Goal: Contribute content: Add original content to the website for others to see

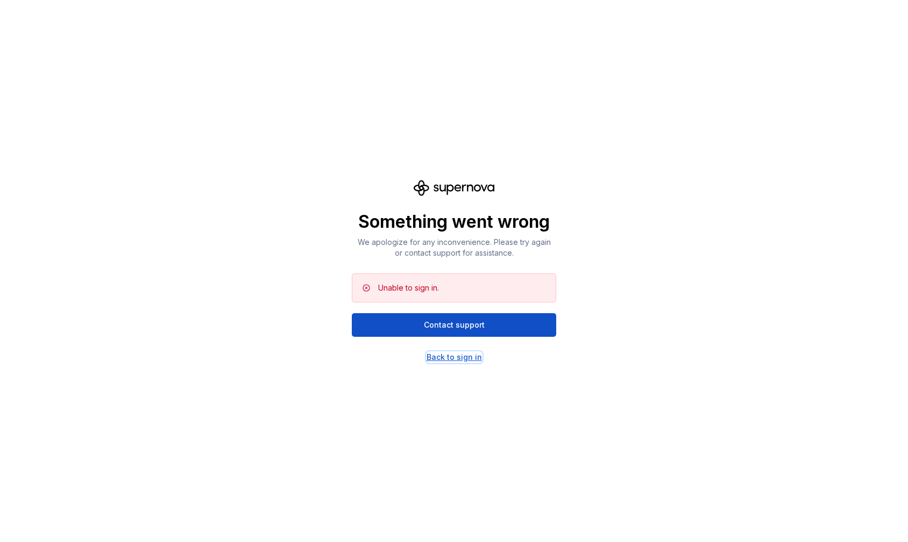
click at [434, 358] on div "Back to sign in" at bounding box center [453, 357] width 55 height 11
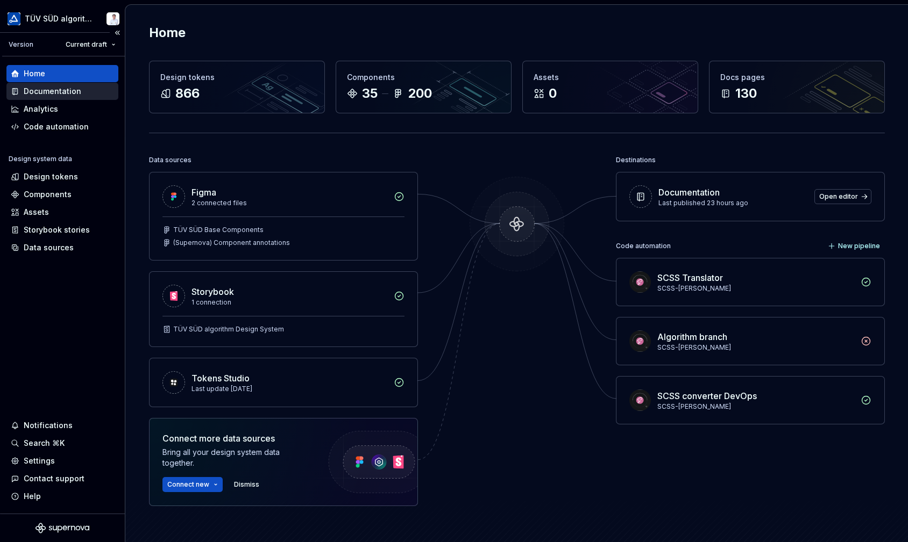
click at [47, 94] on div "Documentation" at bounding box center [53, 91] width 58 height 11
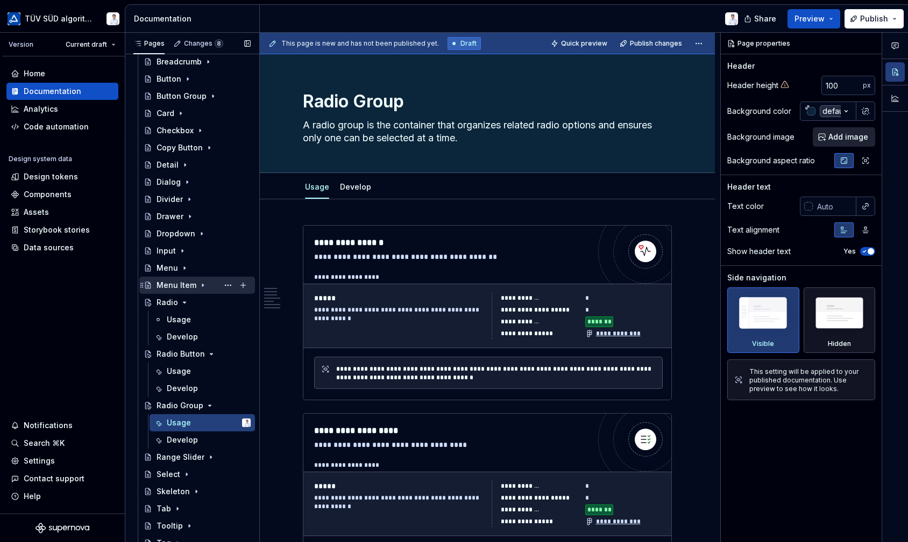
scroll to position [323, 0]
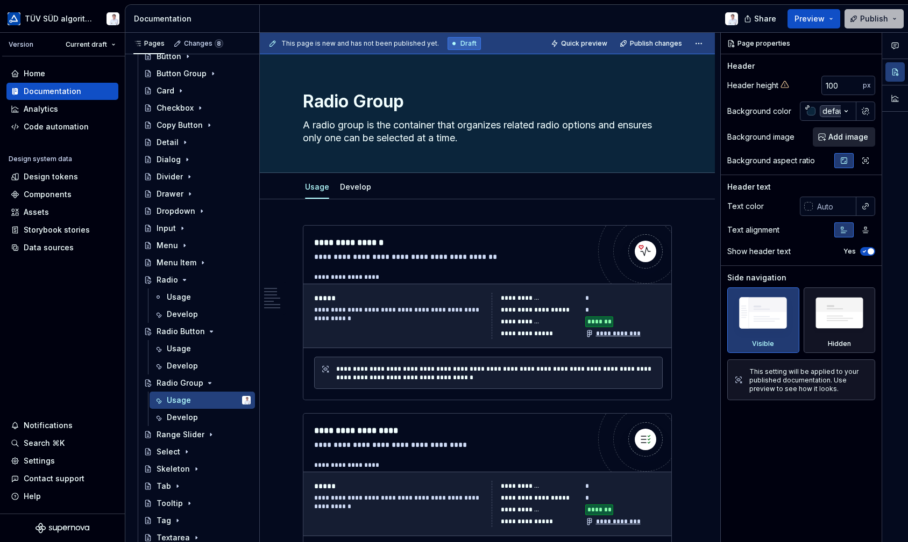
click at [868, 15] on span "Publish" at bounding box center [874, 18] width 28 height 11
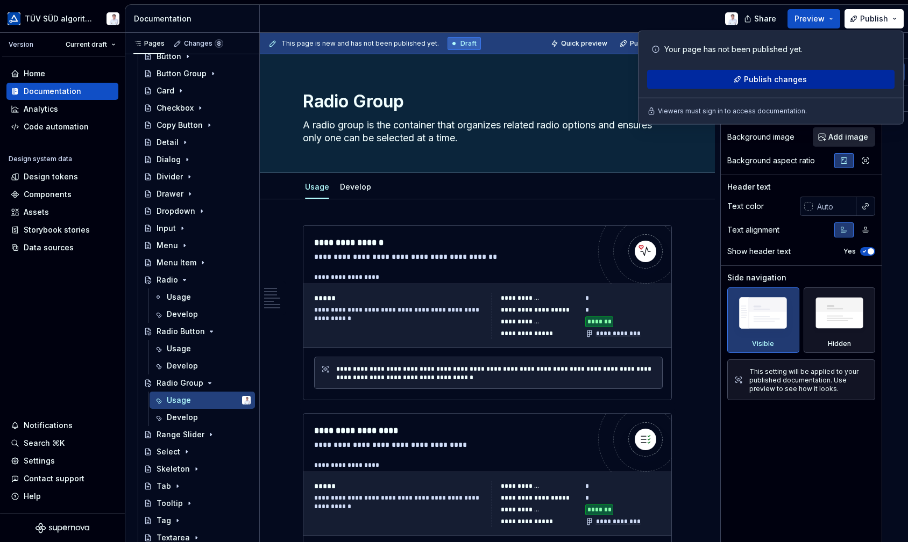
click at [800, 74] on span "Publish changes" at bounding box center [775, 79] width 63 height 11
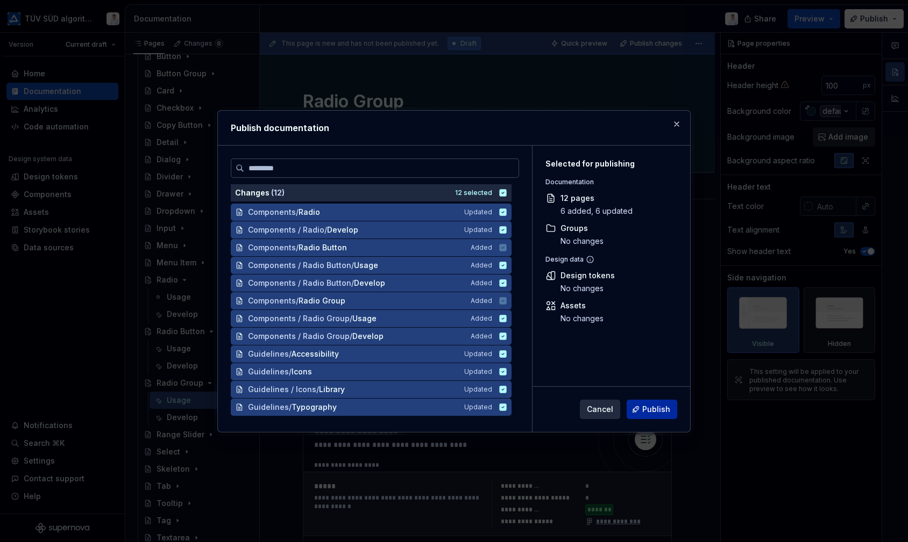
click at [652, 408] on span "Publish" at bounding box center [656, 409] width 28 height 11
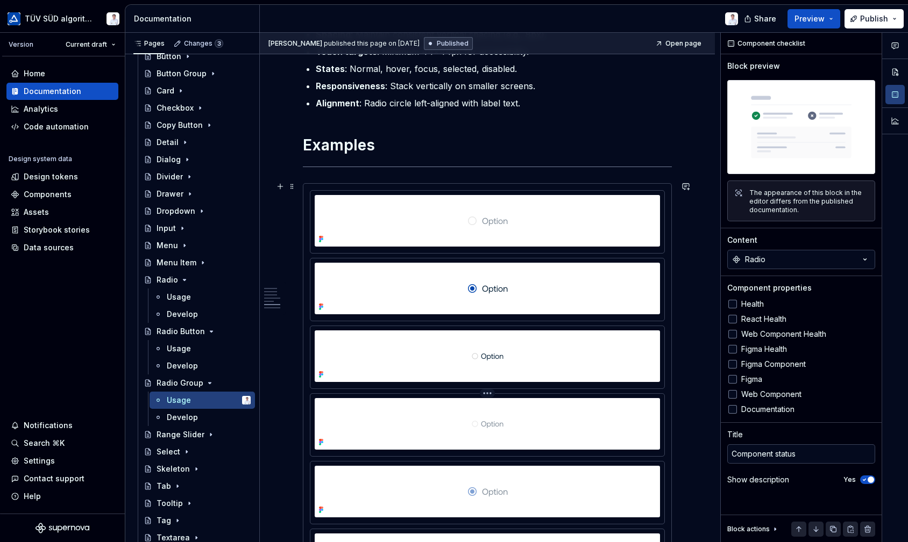
scroll to position [1075, 0]
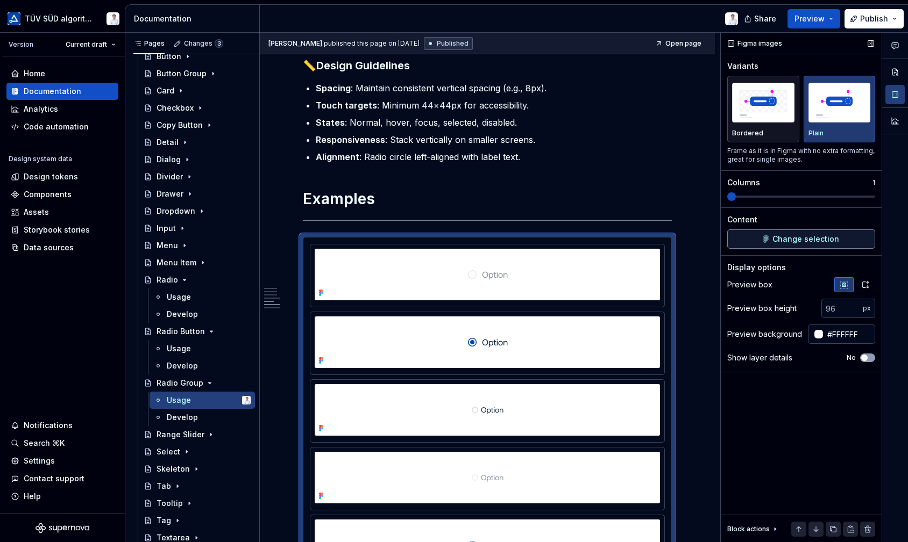
click at [779, 240] on span "Change selection" at bounding box center [805, 239] width 67 height 11
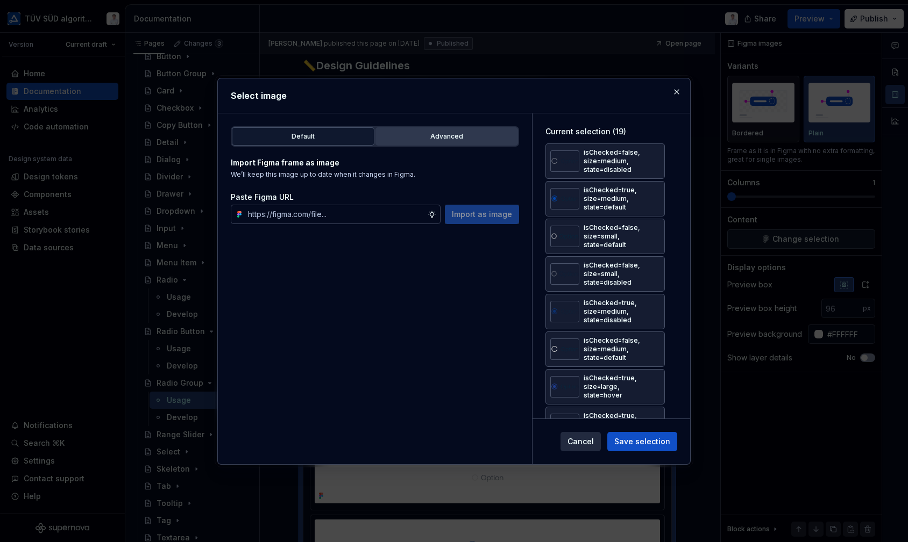
click at [422, 132] on div "Advanced" at bounding box center [446, 136] width 135 height 11
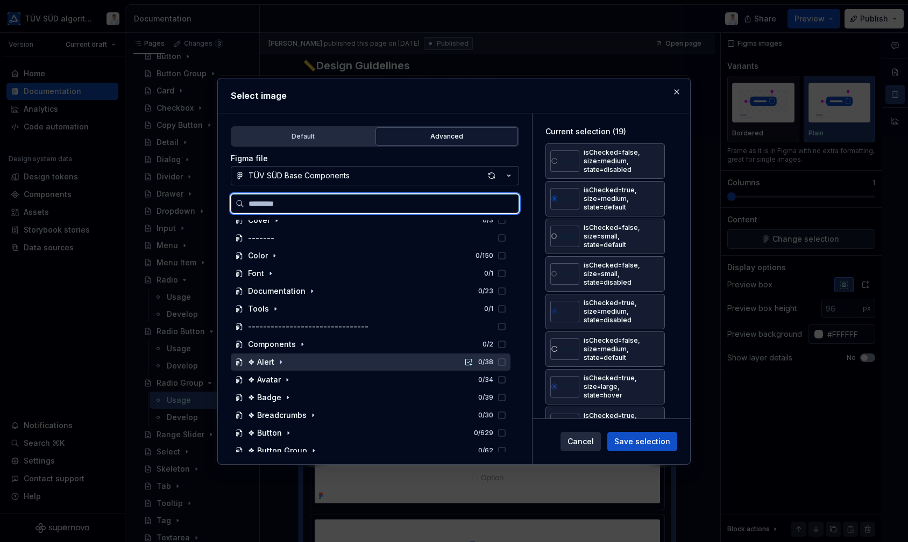
scroll to position [0, 0]
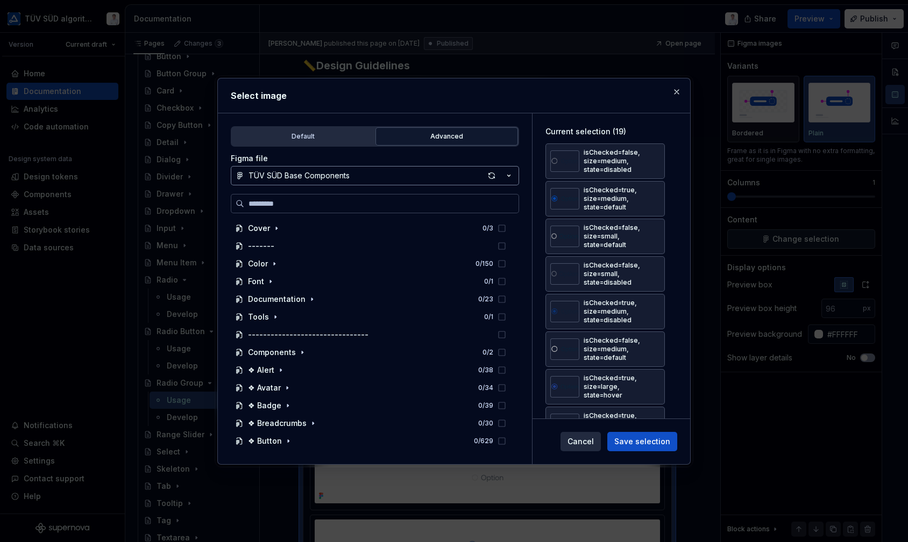
click at [329, 173] on div "TÜV SÜD Base Components" at bounding box center [298, 175] width 101 height 11
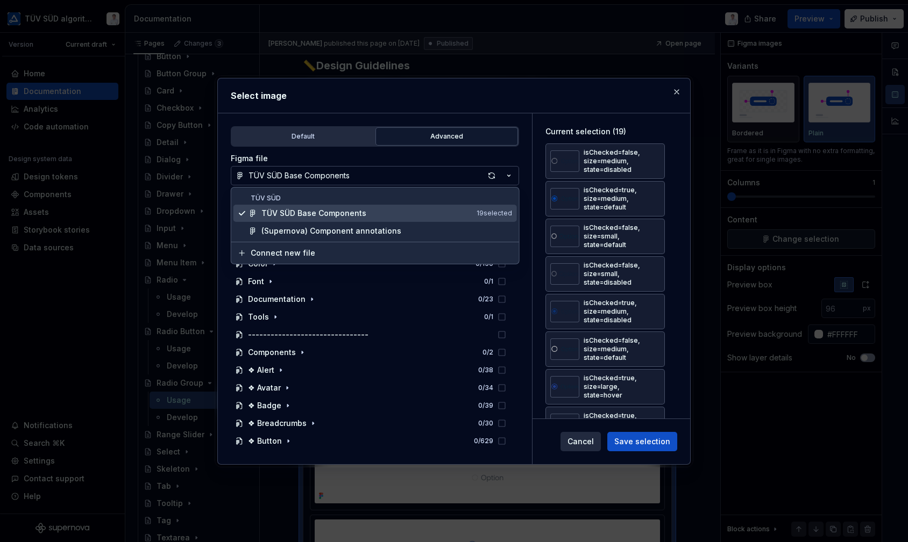
click at [335, 213] on div "TÜV SÜD Base Components" at bounding box center [313, 213] width 105 height 11
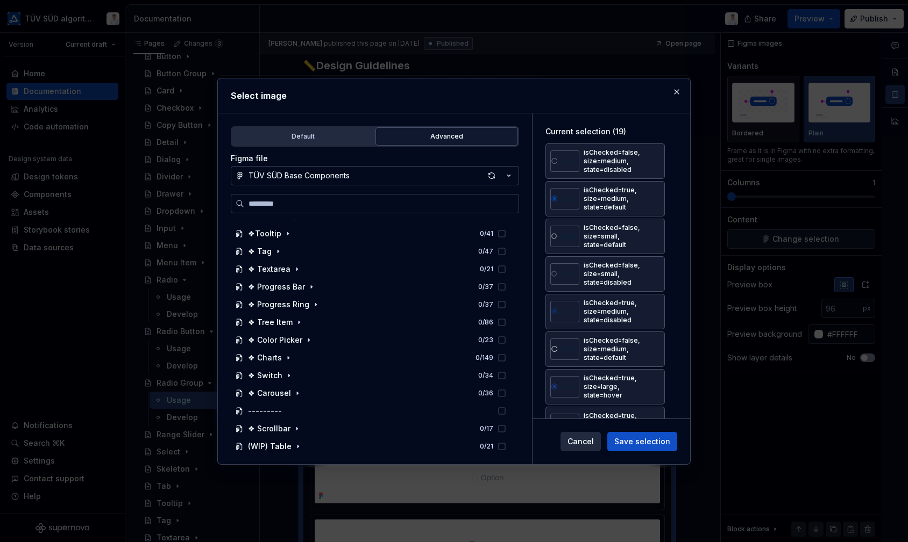
scroll to position [635, 0]
click at [490, 174] on div "button" at bounding box center [491, 175] width 15 height 15
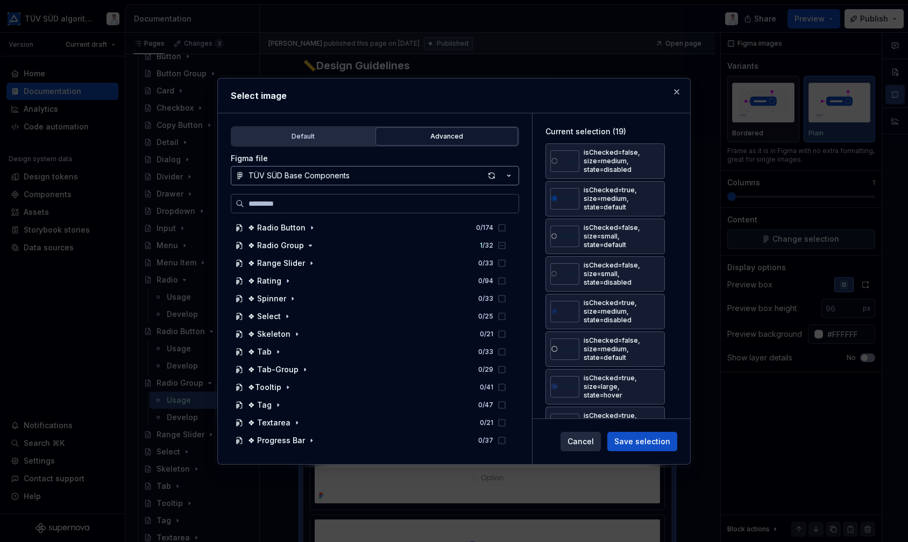
scroll to position [420, 0]
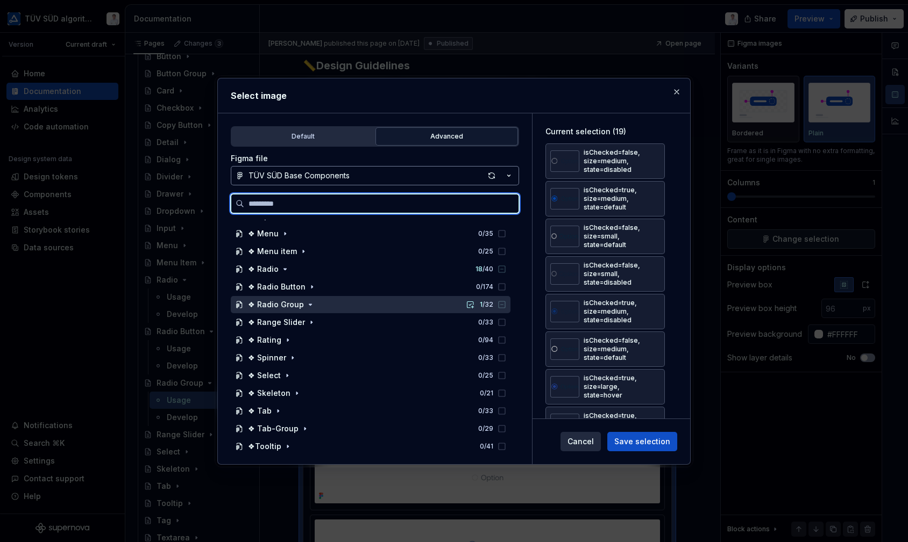
click at [363, 307] on div "❖ Radio Group 1 / 32" at bounding box center [371, 304] width 280 height 17
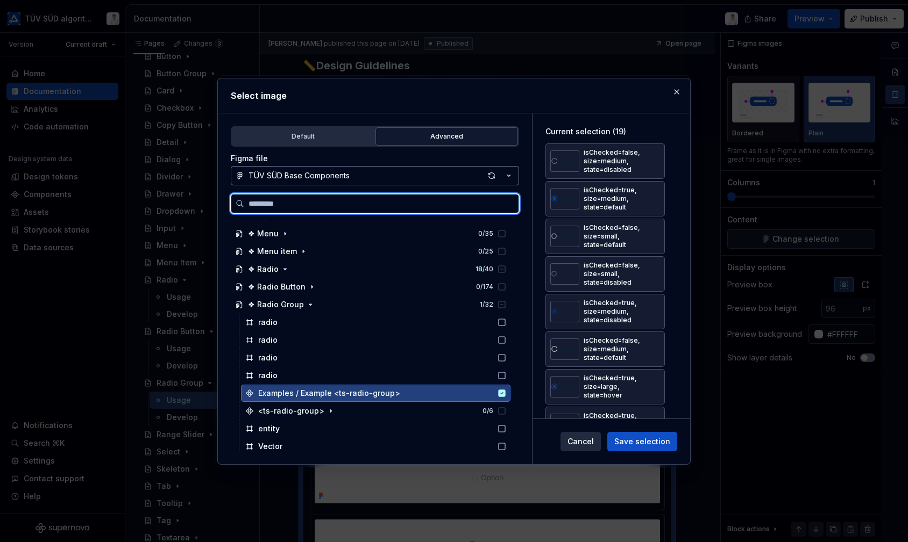
click at [260, 391] on div "Examples / Example <ts-radio-group>" at bounding box center [329, 393] width 142 height 11
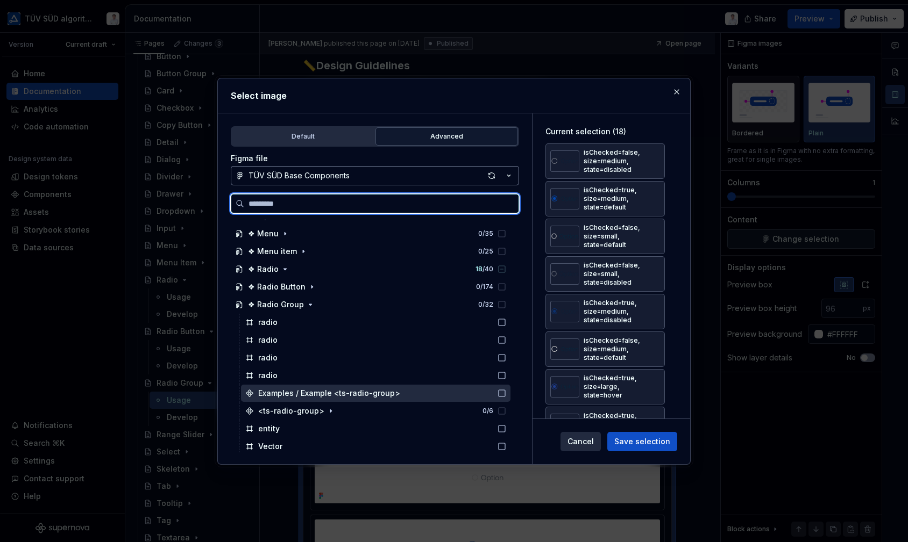
click at [261, 391] on div "Examples / Example <ts-radio-group>" at bounding box center [329, 393] width 142 height 11
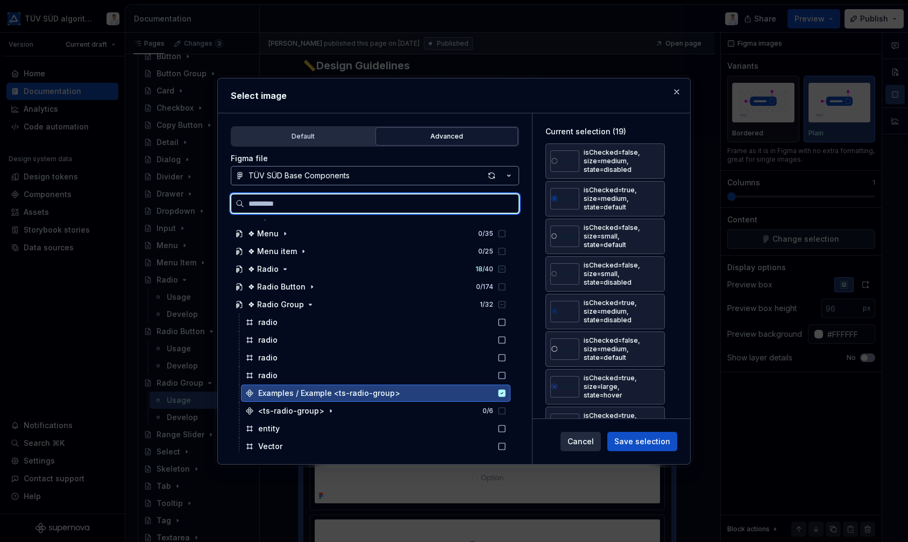
click at [499, 389] on icon at bounding box center [501, 393] width 9 height 9
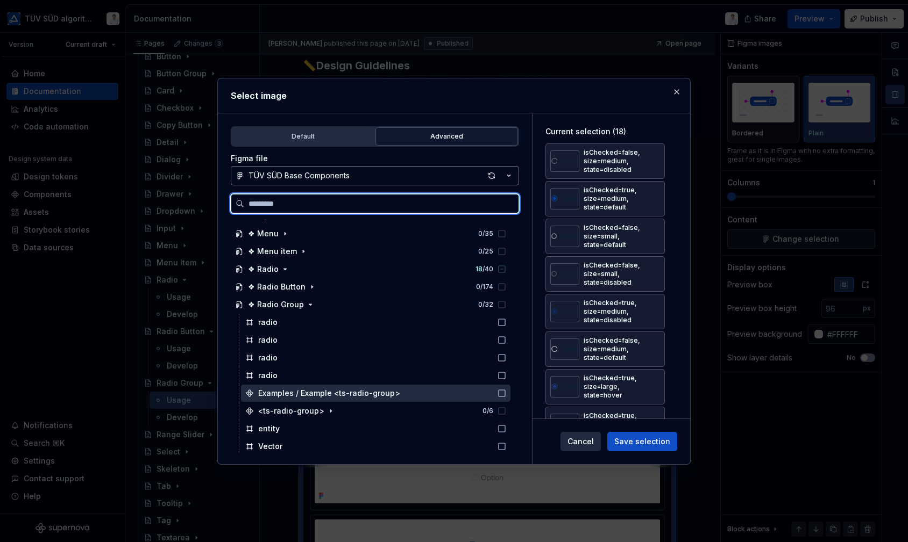
click at [377, 385] on div "Examples / Example <ts-radio-group>" at bounding box center [375, 393] width 269 height 17
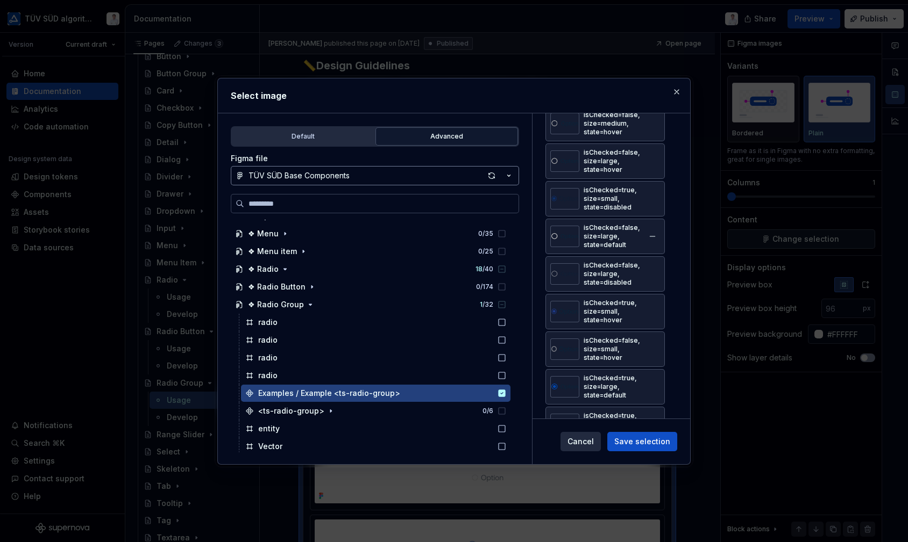
scroll to position [443, 0]
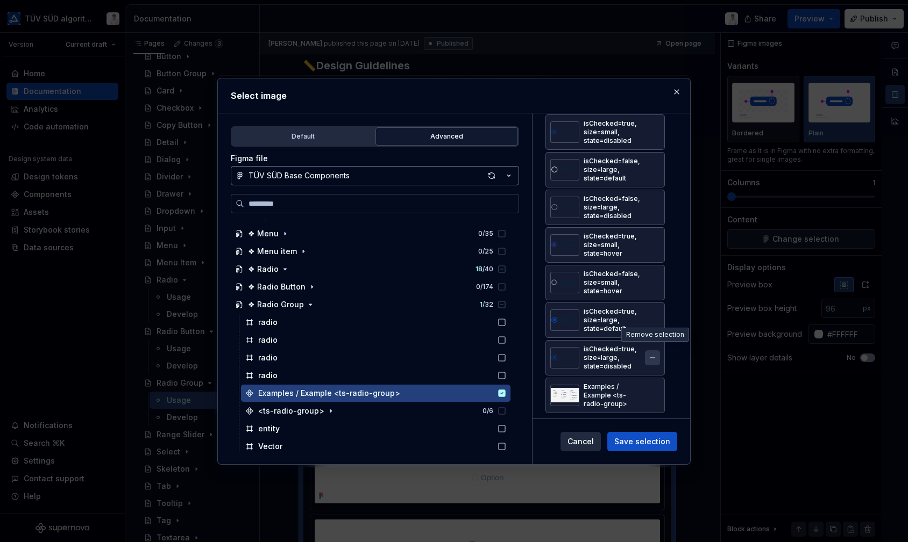
click at [649, 352] on button "button" at bounding box center [652, 358] width 15 height 15
click at [649, 313] on button "button" at bounding box center [652, 319] width 15 height 15
click at [648, 274] on button "button" at bounding box center [652, 281] width 15 height 15
click at [649, 237] on button "button" at bounding box center [652, 244] width 15 height 15
click at [654, 201] on button "button" at bounding box center [652, 205] width 15 height 15
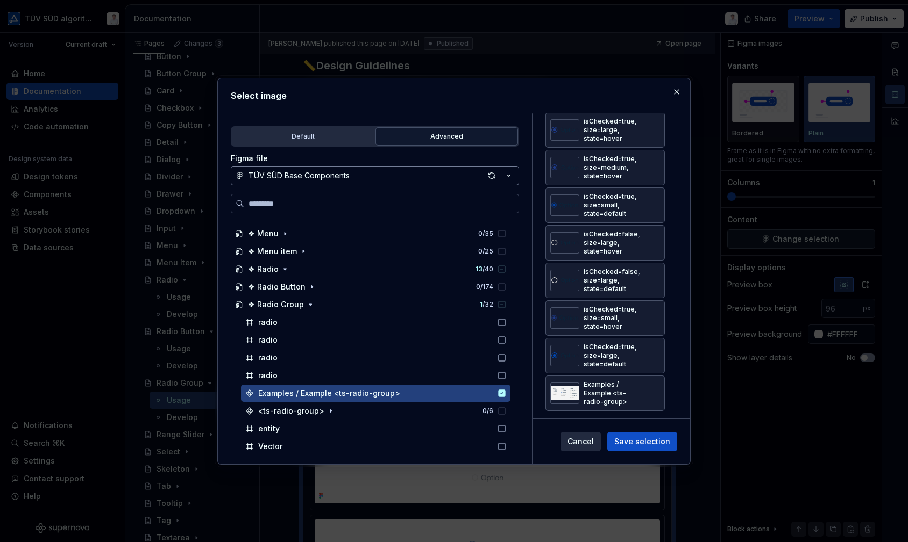
scroll to position [0, 0]
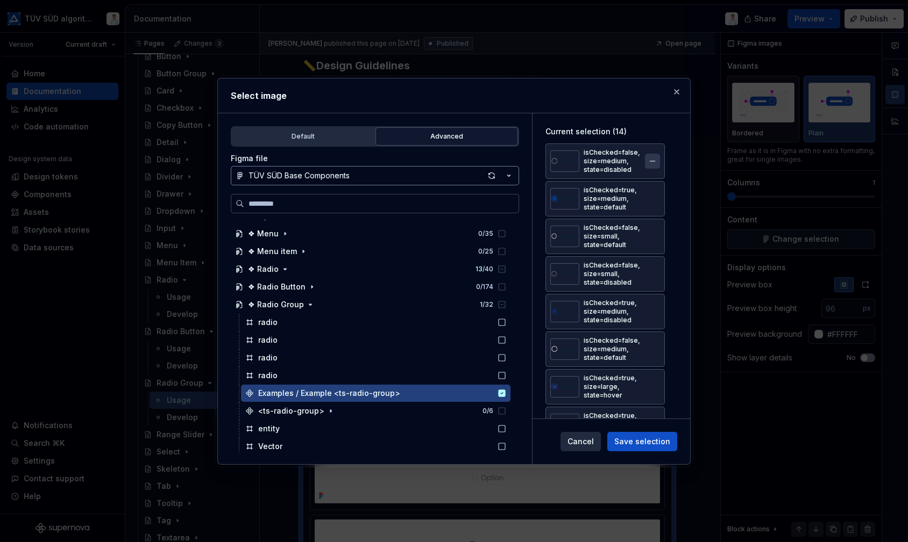
click at [651, 159] on button "button" at bounding box center [652, 161] width 15 height 15
click at [651, 161] on button "button" at bounding box center [652, 161] width 15 height 15
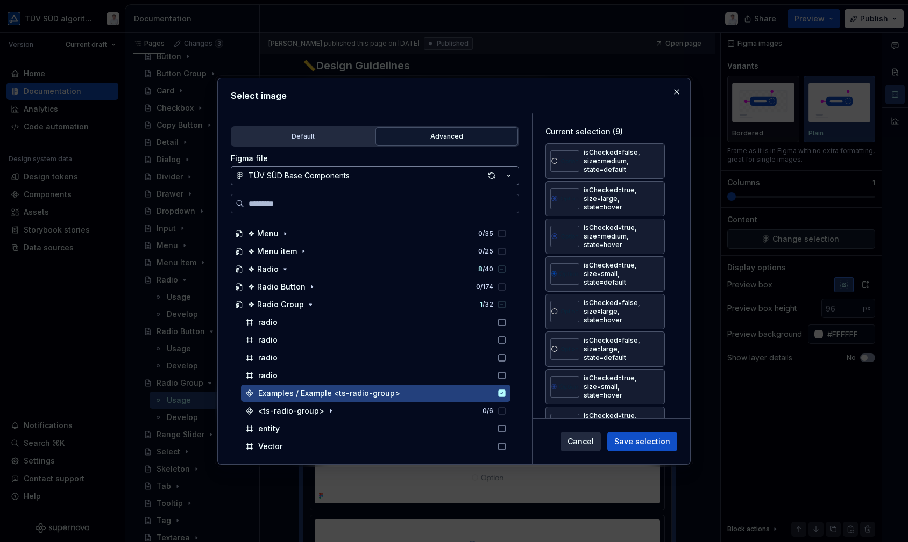
click at [651, 161] on button "button" at bounding box center [652, 161] width 15 height 15
click at [651, 191] on button "button" at bounding box center [652, 198] width 15 height 15
click at [651, 161] on button "button" at bounding box center [652, 161] width 15 height 15
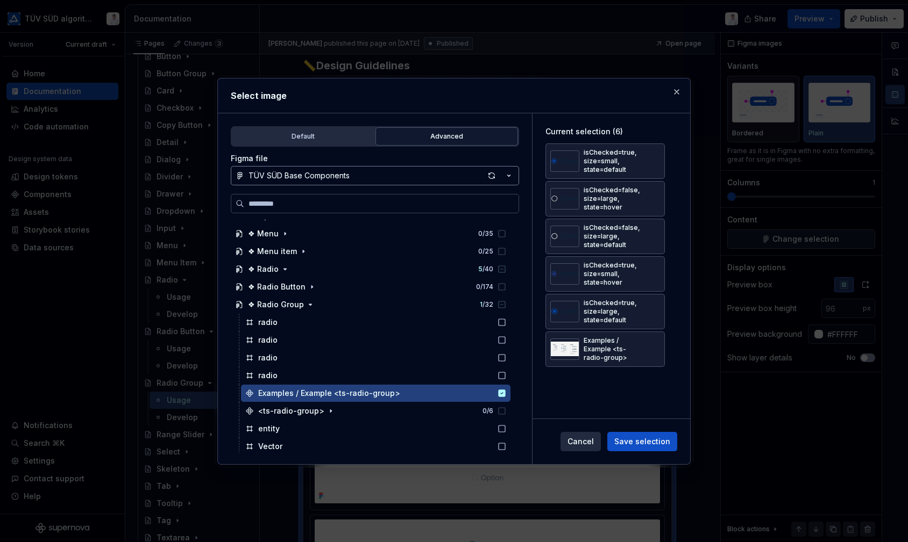
click at [651, 161] on button "button" at bounding box center [652, 161] width 15 height 15
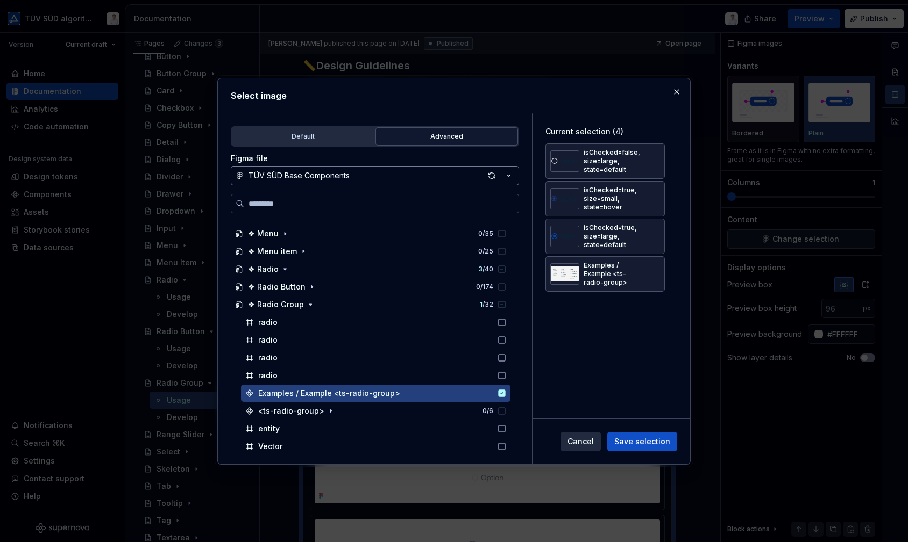
click at [651, 161] on button "button" at bounding box center [652, 161] width 15 height 15
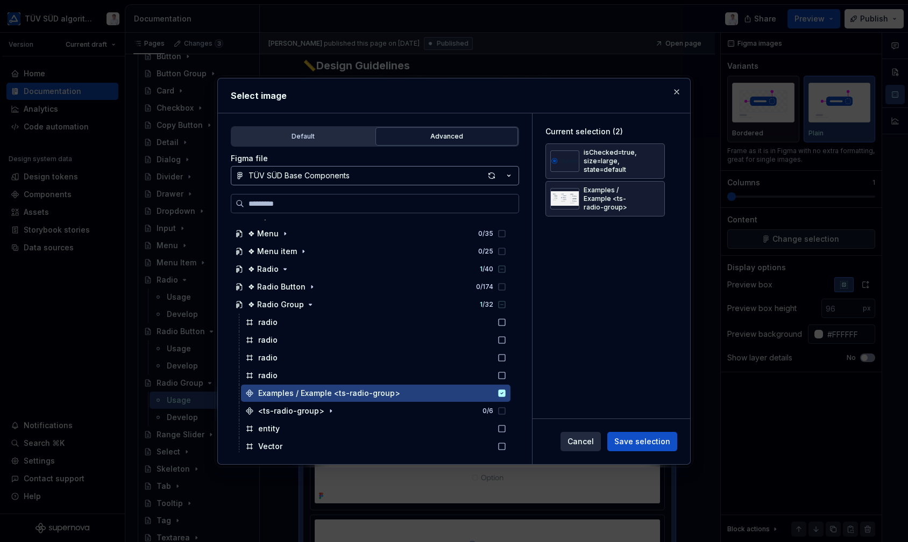
click at [651, 161] on button "button" at bounding box center [652, 161] width 15 height 15
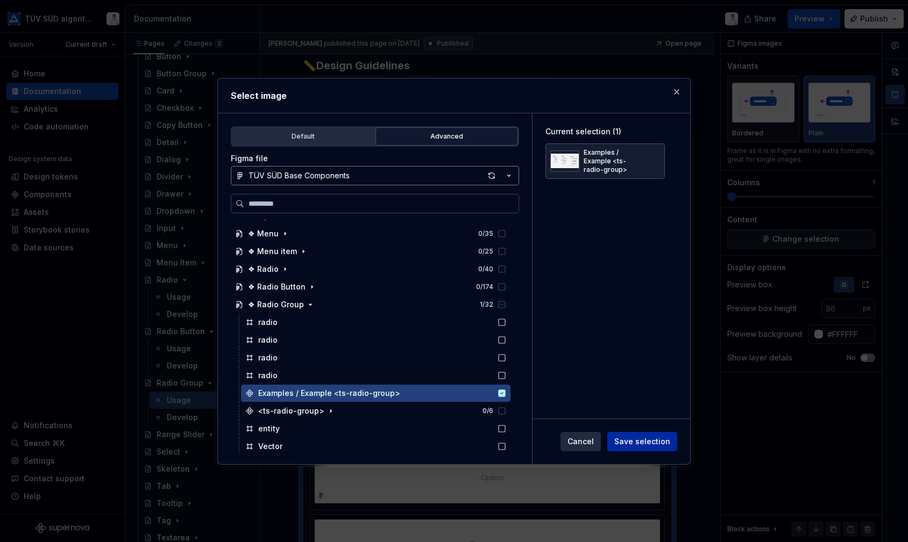
click at [634, 437] on span "Save selection" at bounding box center [642, 442] width 56 height 11
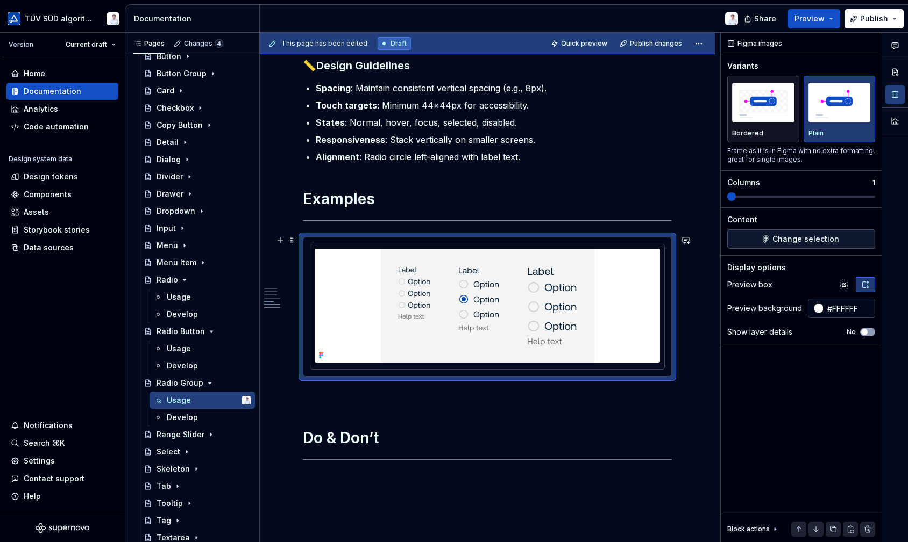
click at [588, 237] on div at bounding box center [487, 307] width 369 height 140
click at [843, 281] on icon "button" at bounding box center [843, 285] width 9 height 9
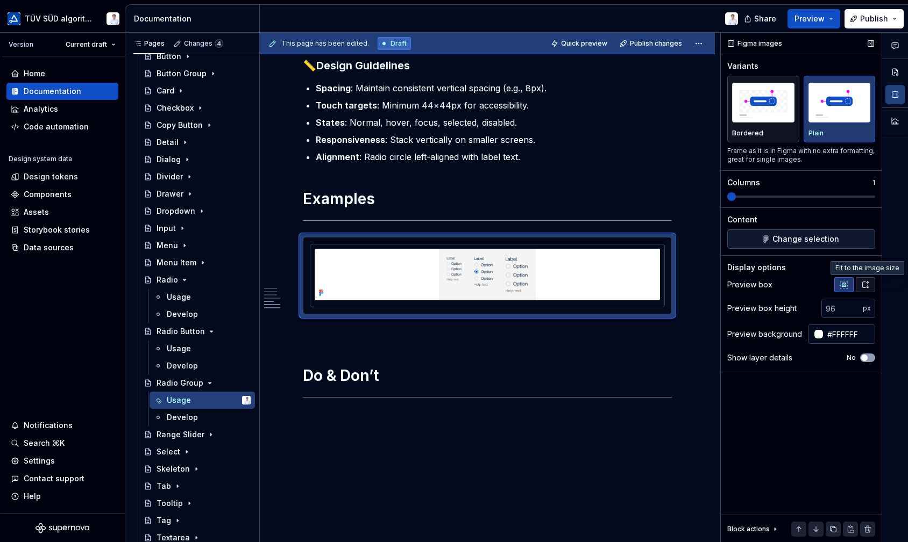
click at [865, 284] on icon "button" at bounding box center [865, 285] width 9 height 9
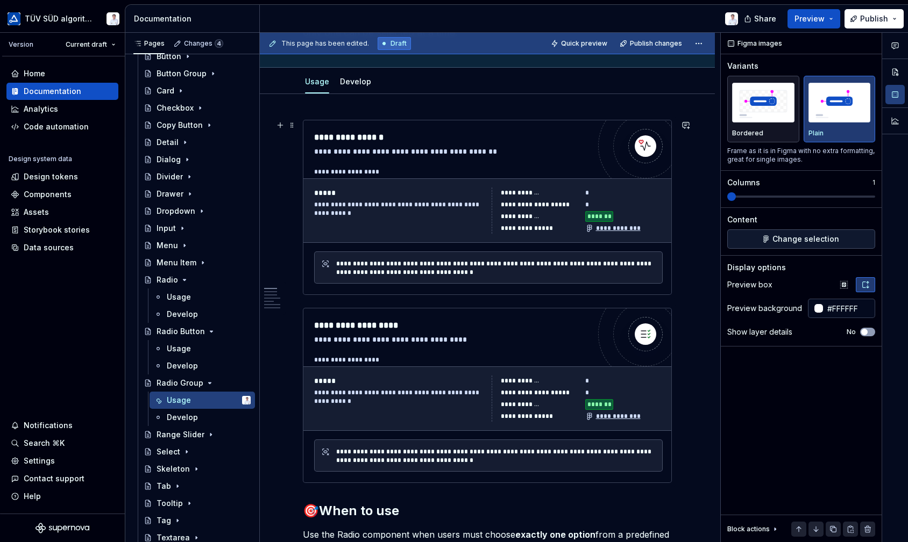
scroll to position [108, 0]
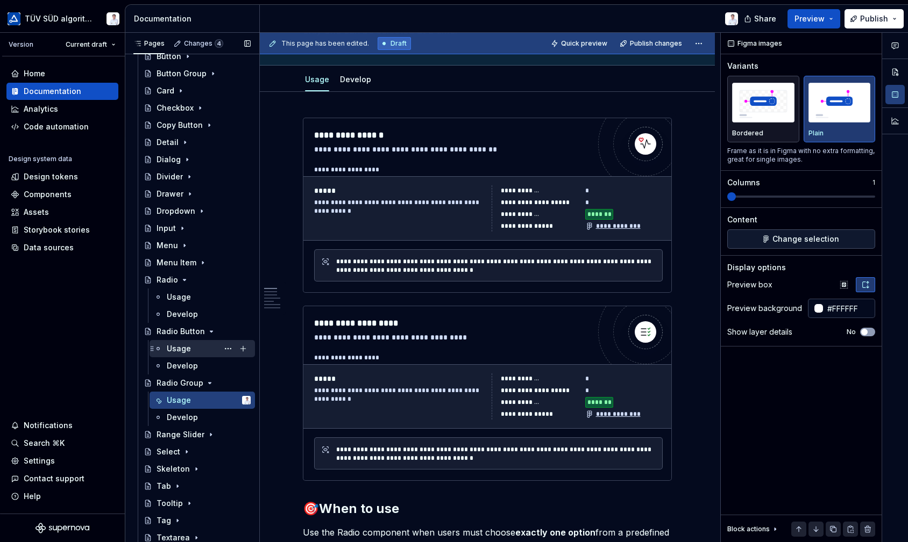
click at [187, 351] on div "Usage" at bounding box center [179, 349] width 24 height 11
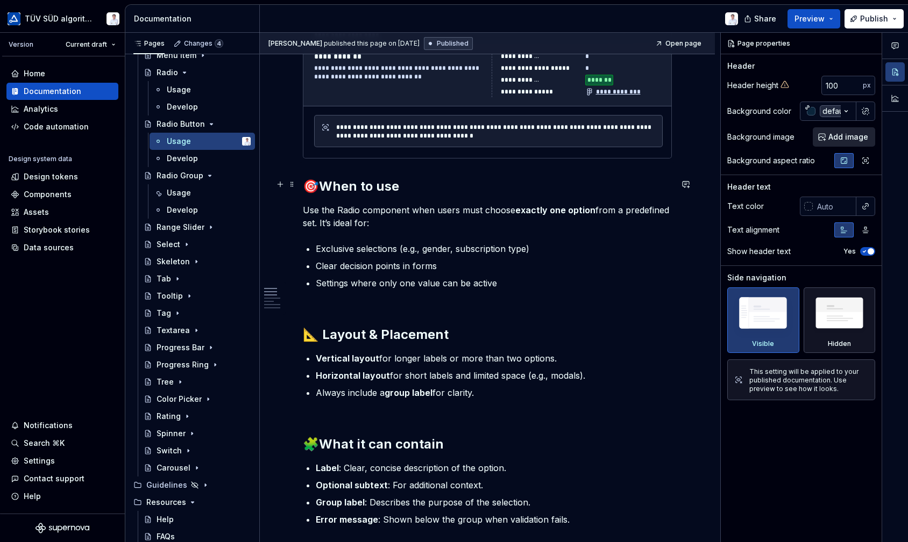
scroll to position [484, 0]
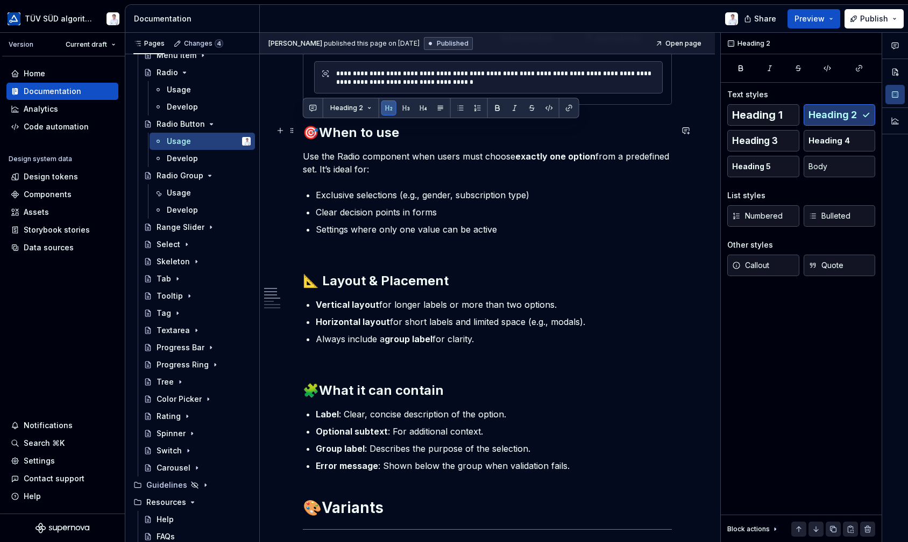
drag, startPoint x: 322, startPoint y: 128, endPoint x: 301, endPoint y: 128, distance: 21.0
click at [301, 128] on div "**********" at bounding box center [487, 507] width 455 height 1582
copy h2 "🎯"
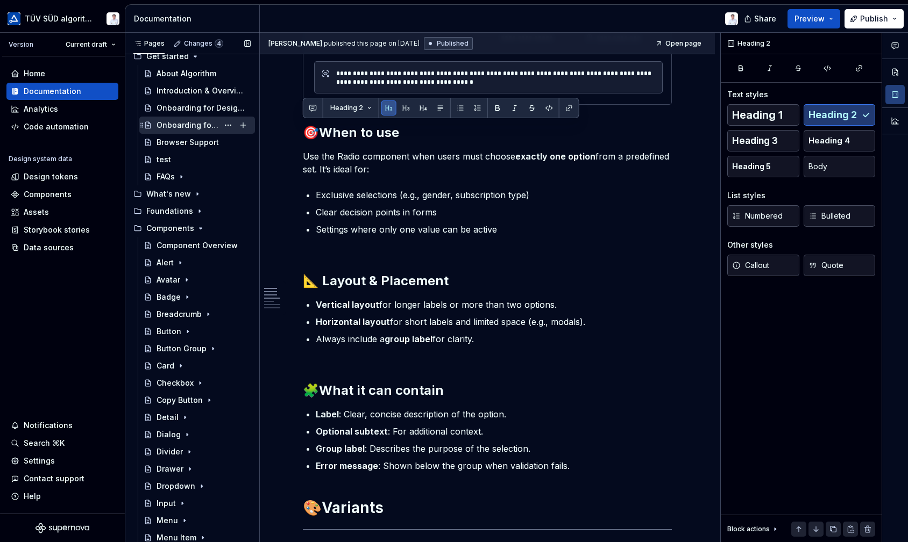
scroll to position [0, 0]
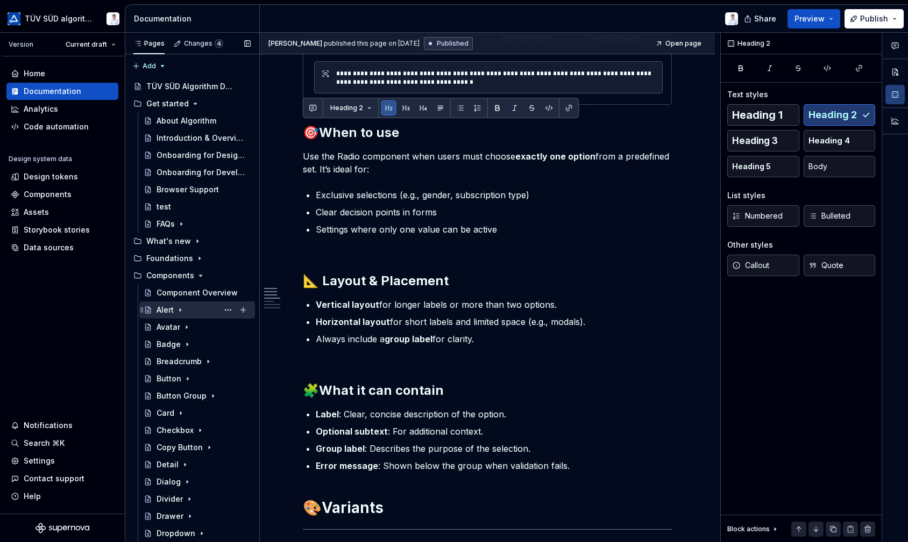
click at [170, 310] on div "Alert" at bounding box center [164, 310] width 17 height 11
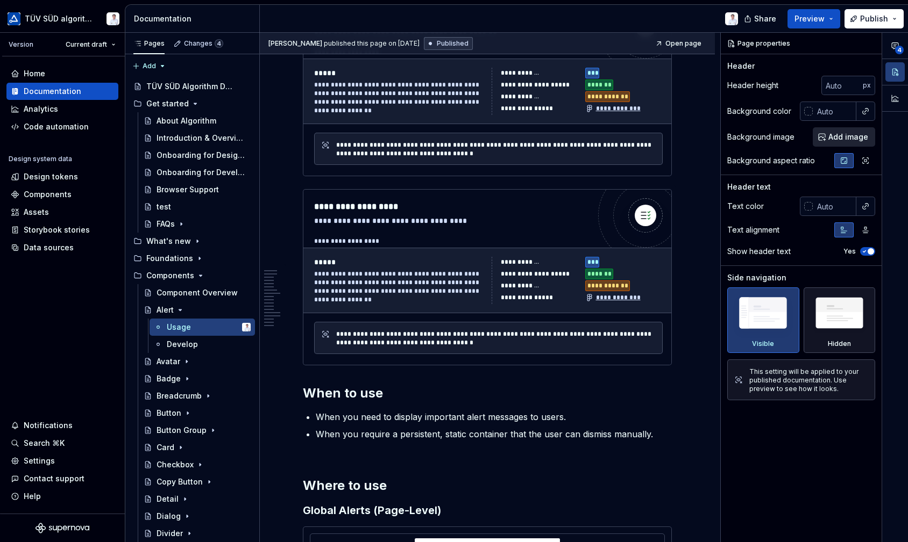
scroll to position [323, 0]
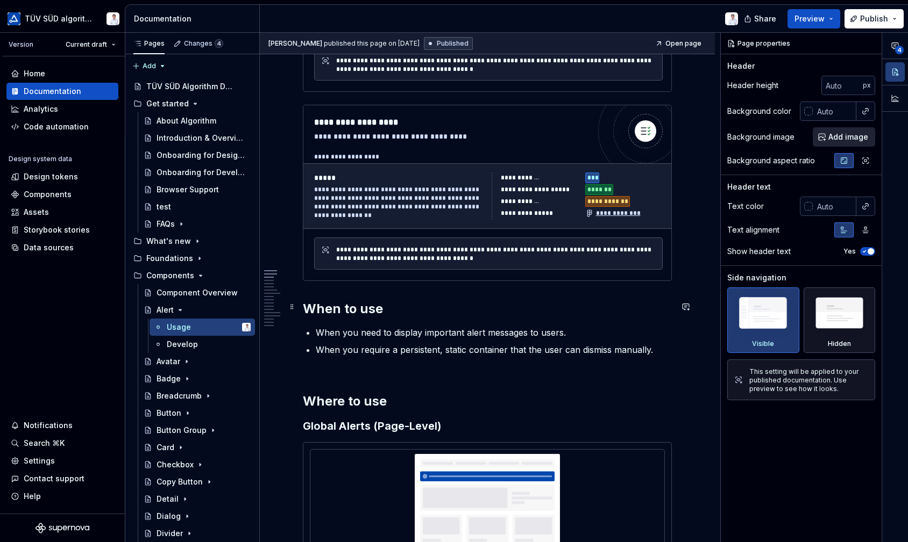
click at [303, 306] on strong "When to use" at bounding box center [343, 309] width 80 height 16
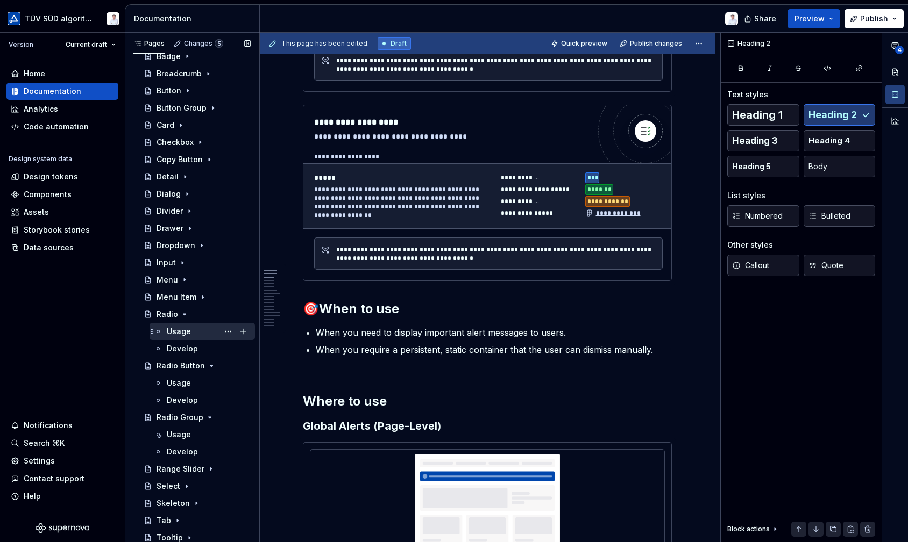
click at [175, 332] on div "Usage" at bounding box center [179, 331] width 24 height 11
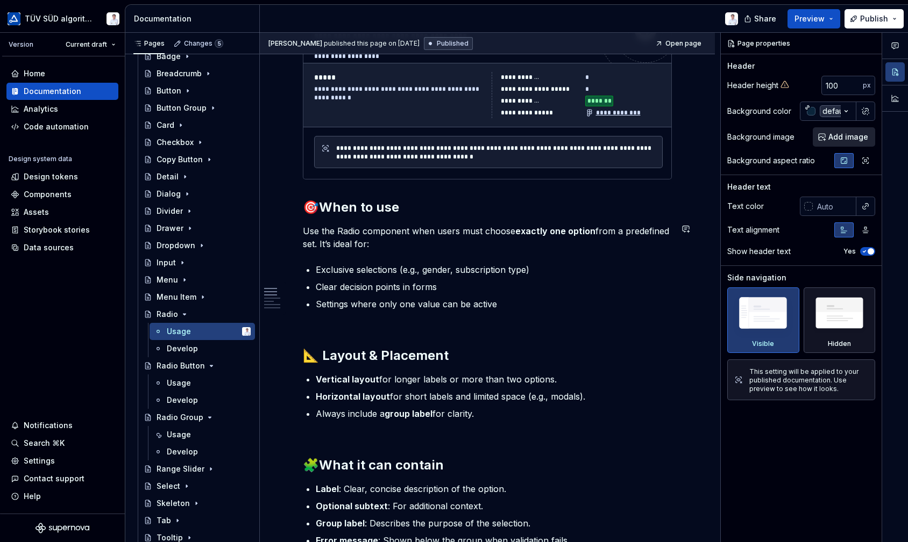
scroll to position [430, 0]
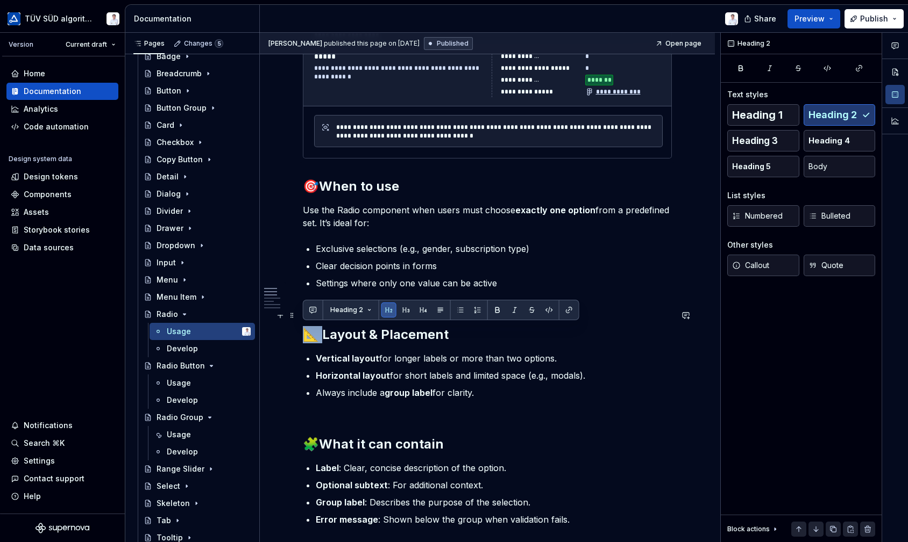
drag, startPoint x: 323, startPoint y: 330, endPoint x: 292, endPoint y: 330, distance: 30.1
copy h2 "📐 L"
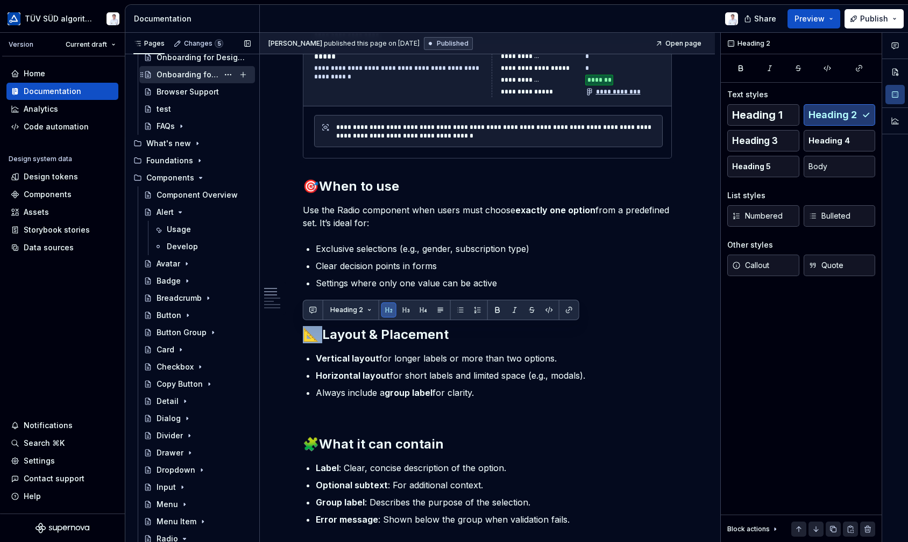
scroll to position [0, 0]
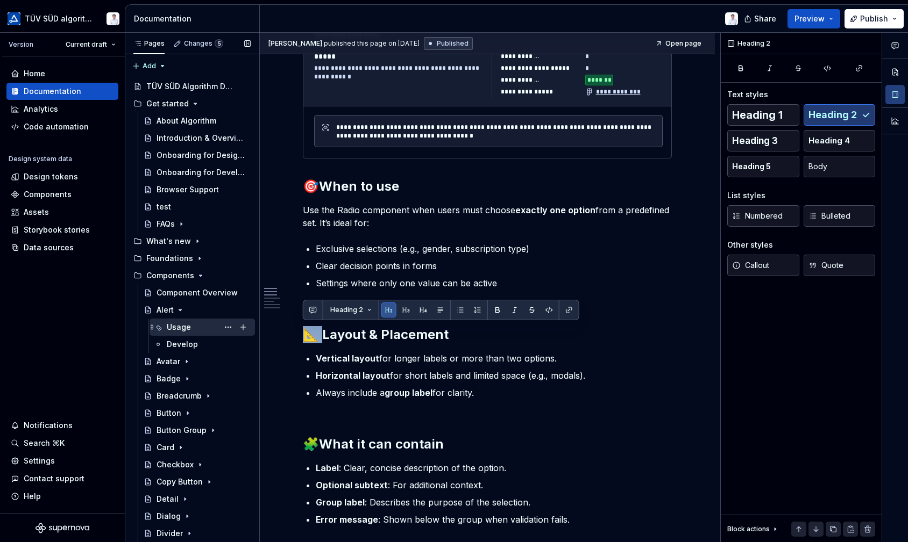
click at [176, 328] on div "Usage" at bounding box center [179, 327] width 24 height 11
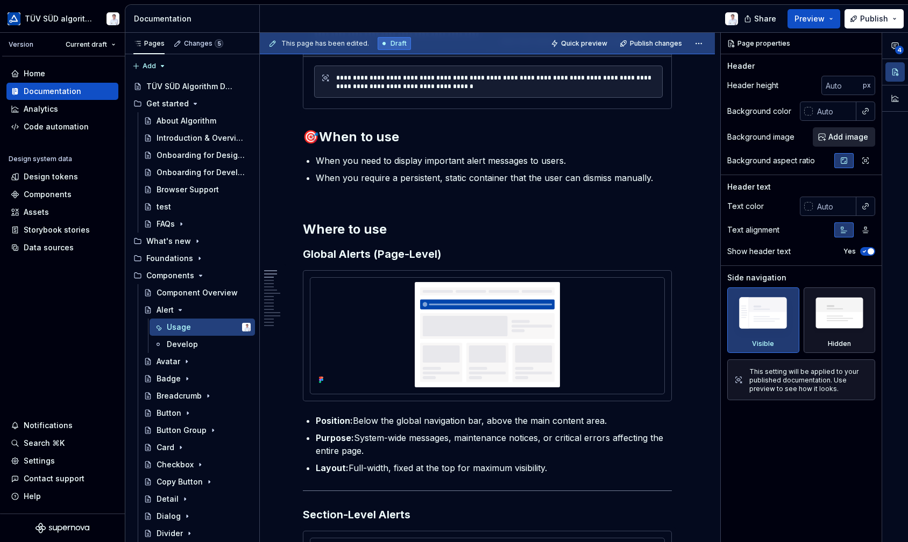
scroll to position [538, 0]
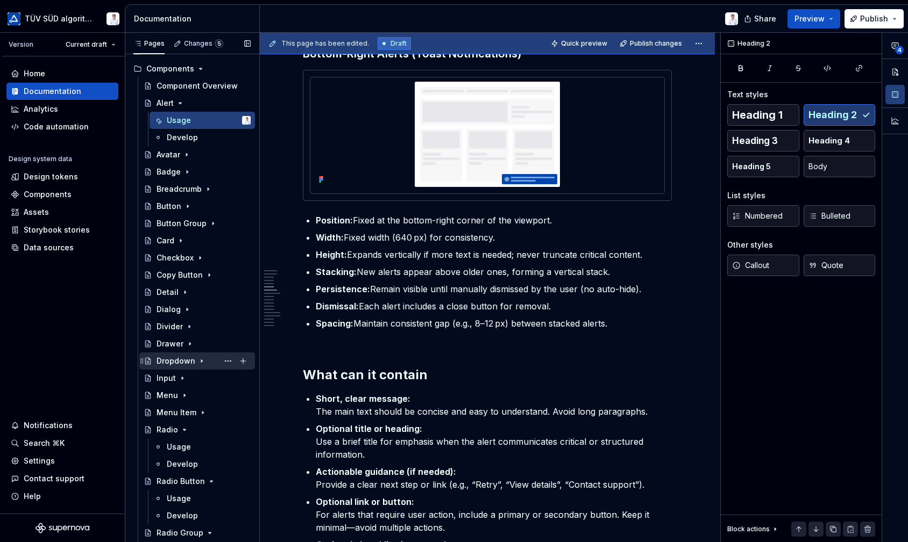
scroll to position [215, 0]
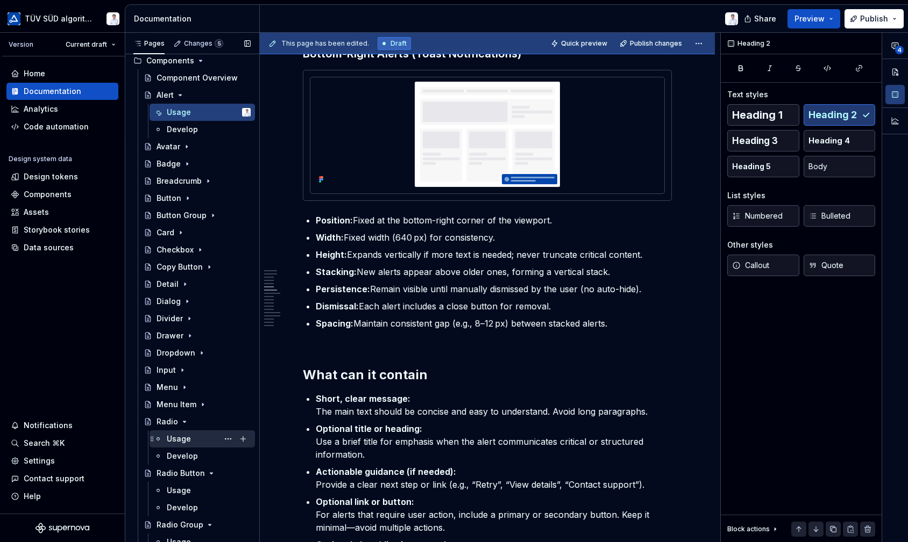
click at [181, 438] on div "Usage" at bounding box center [179, 439] width 24 height 11
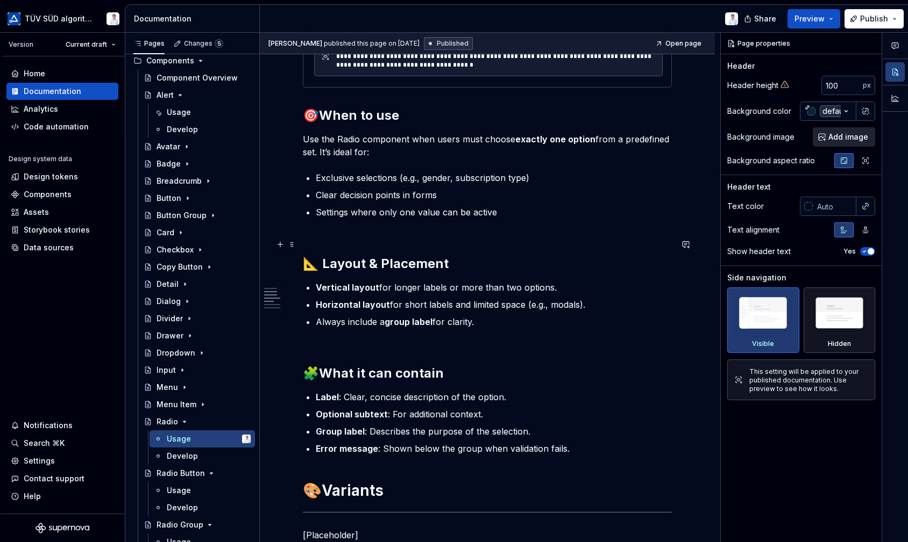
scroll to position [591, 0]
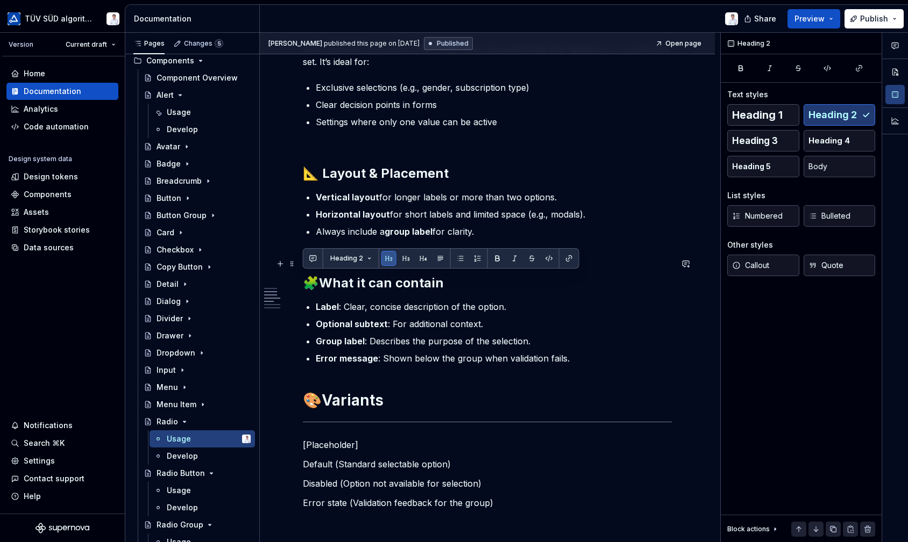
drag, startPoint x: 325, startPoint y: 279, endPoint x: 308, endPoint y: 278, distance: 17.2
click at [308, 278] on h2 "🧩 What it can contain" at bounding box center [487, 275] width 369 height 34
copy h2 "🧩"
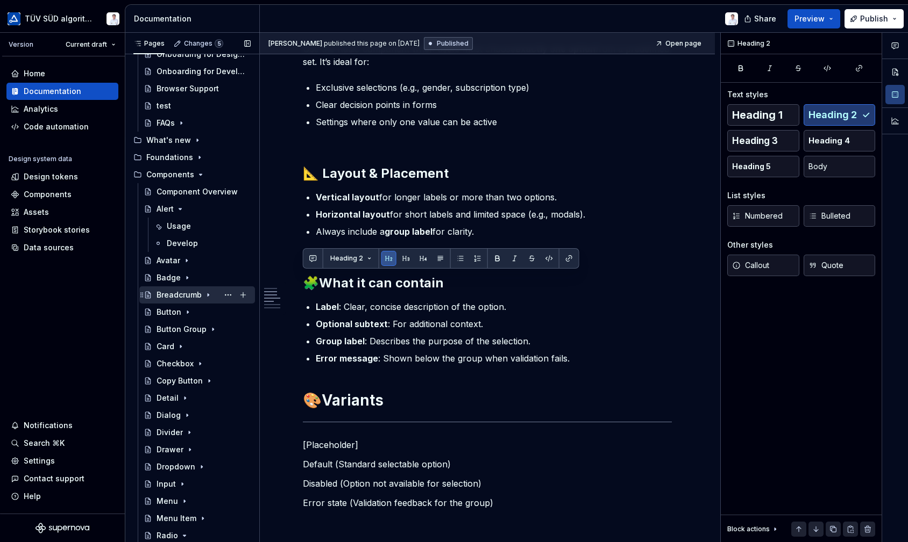
scroll to position [54, 0]
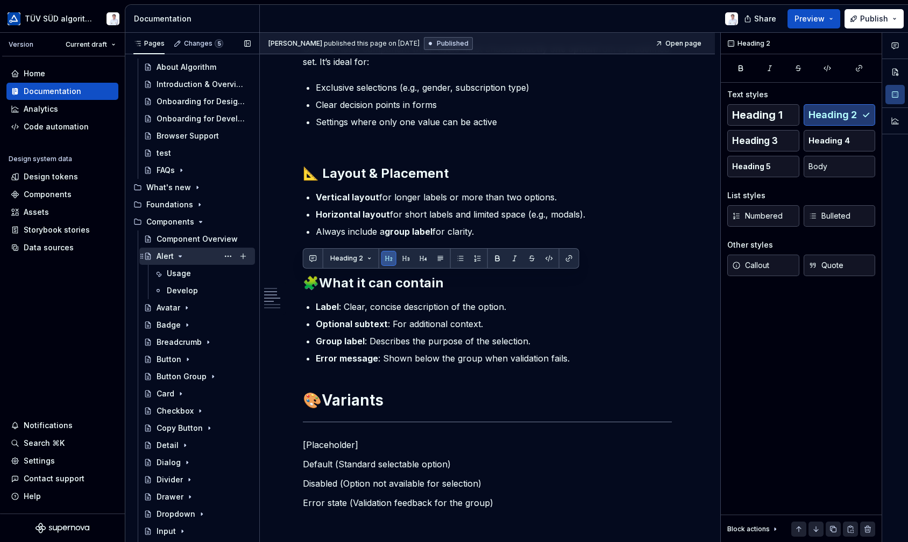
click at [172, 252] on div "Alert" at bounding box center [164, 256] width 17 height 11
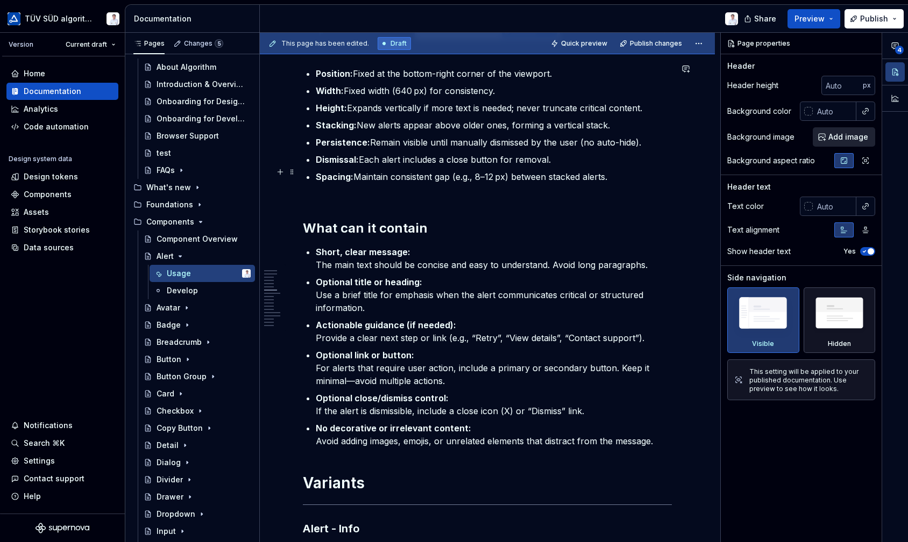
scroll to position [1667, 0]
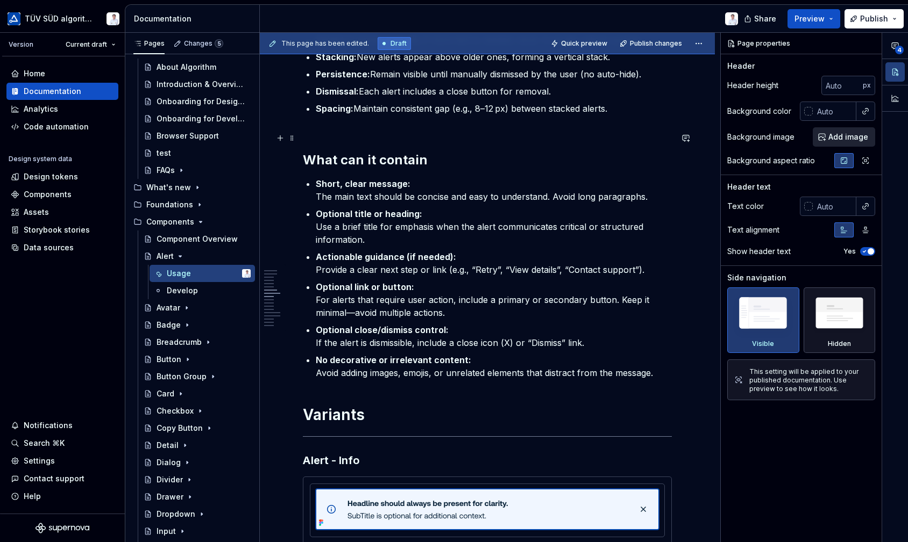
click at [304, 152] on strong "What can it contain" at bounding box center [365, 160] width 125 height 16
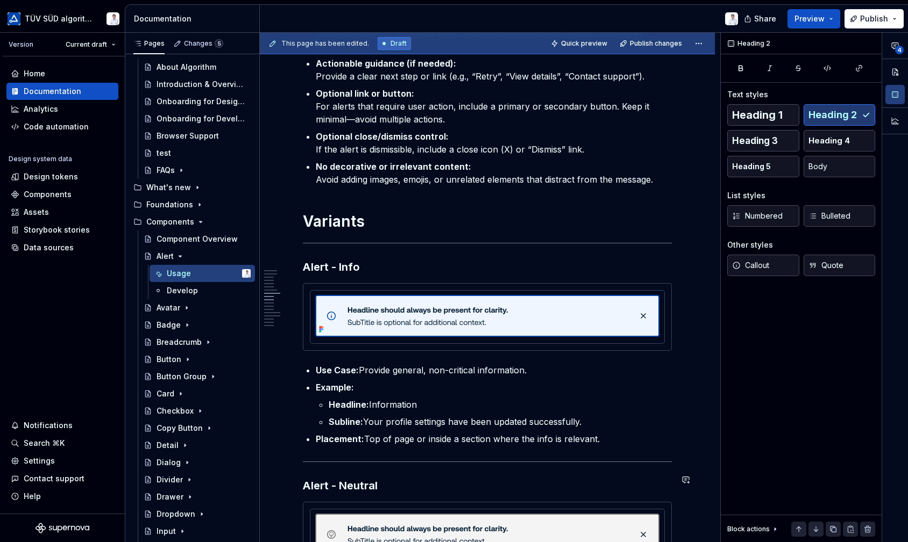
scroll to position [1734, 0]
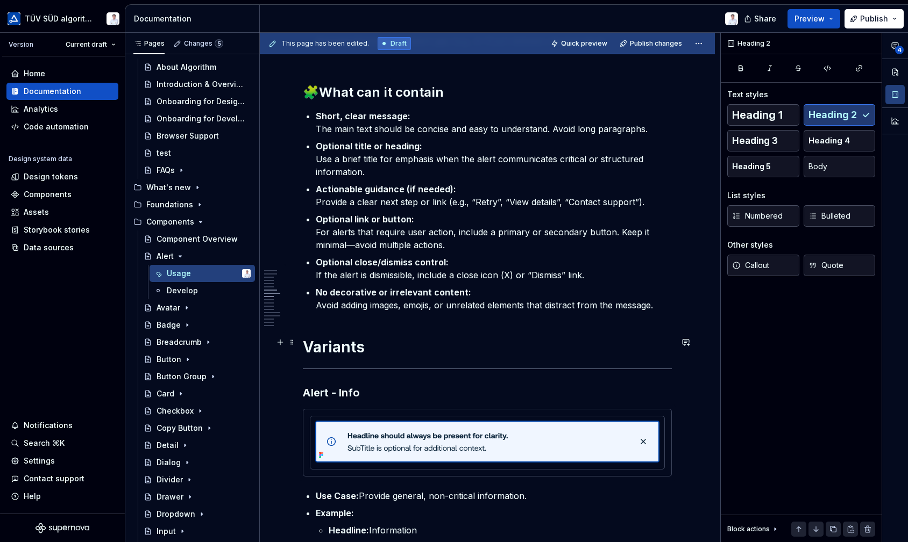
click at [304, 339] on h1 "Variants" at bounding box center [487, 347] width 369 height 19
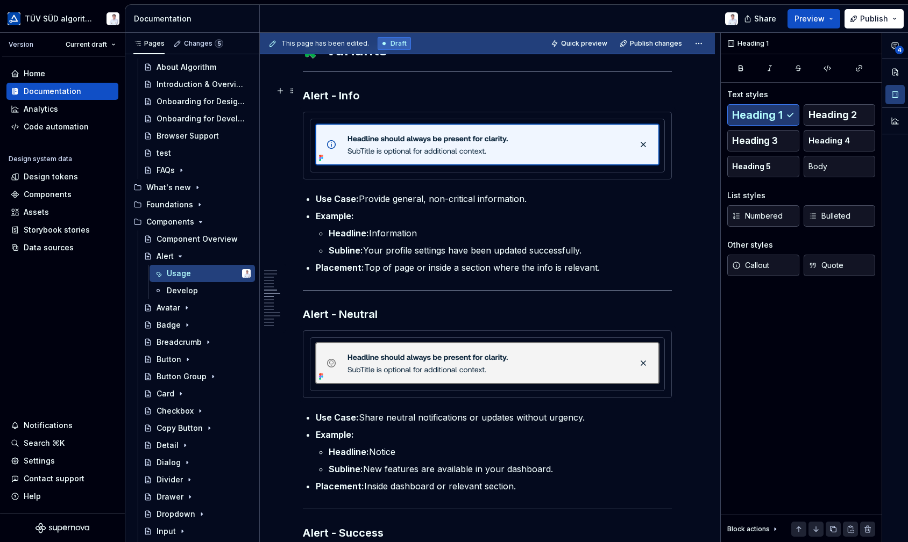
scroll to position [2057, 0]
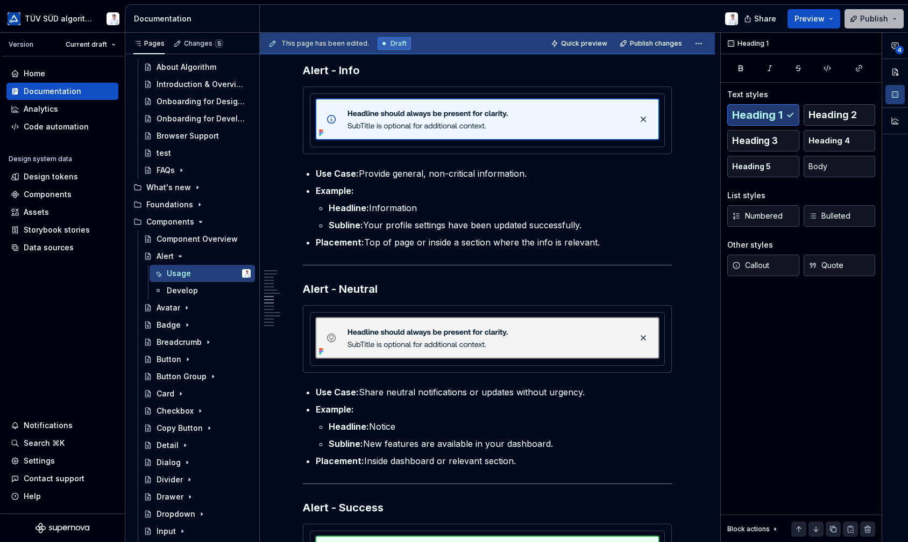
click at [869, 15] on span "Publish" at bounding box center [874, 18] width 28 height 11
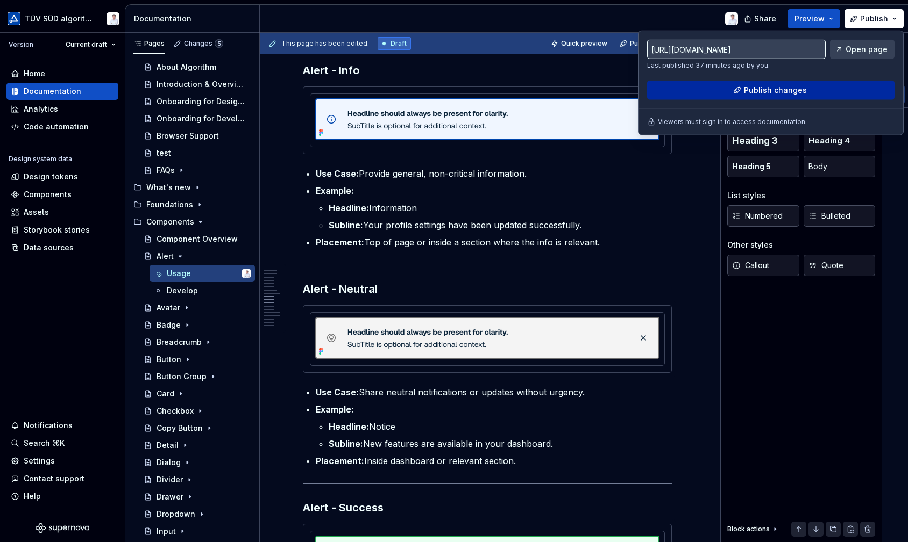
click at [787, 91] on span "Publish changes" at bounding box center [775, 90] width 63 height 11
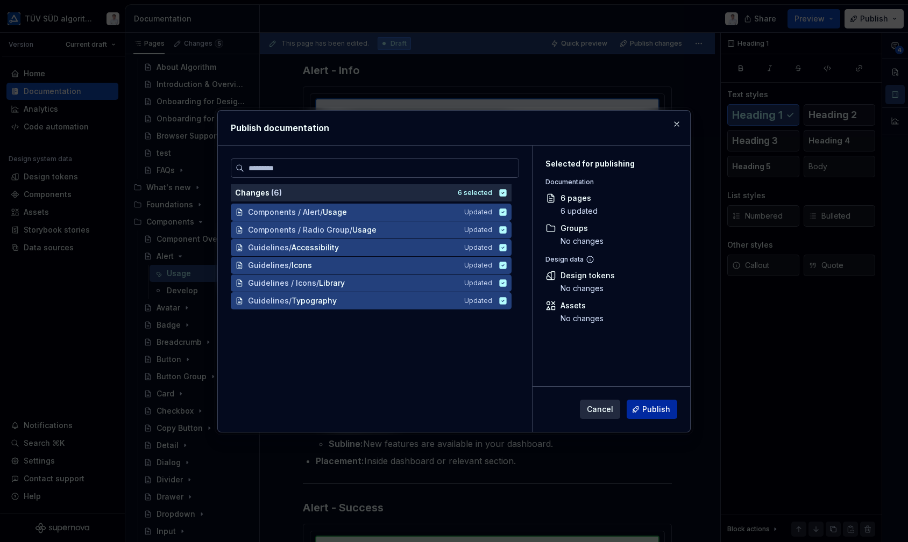
click at [653, 410] on span "Publish" at bounding box center [656, 409] width 28 height 11
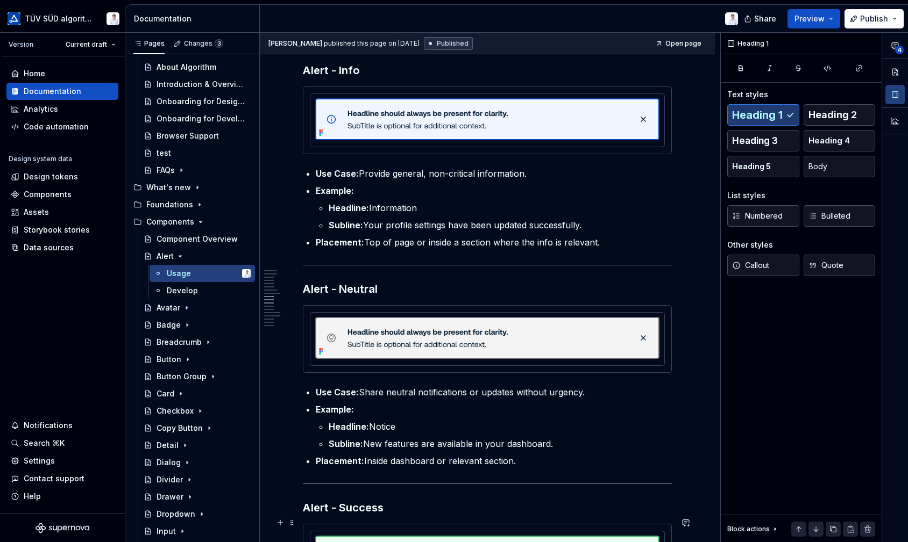
type textarea "*"
